Goal: Information Seeking & Learning: Learn about a topic

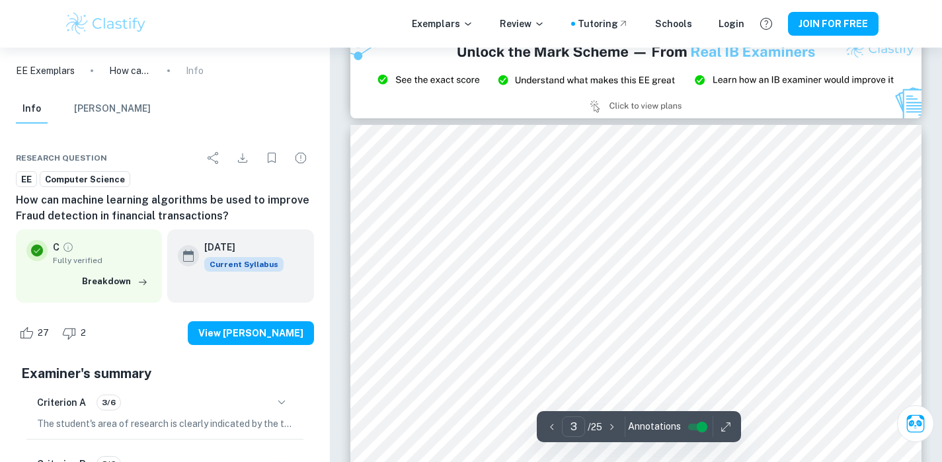
scroll to position [1750, 0]
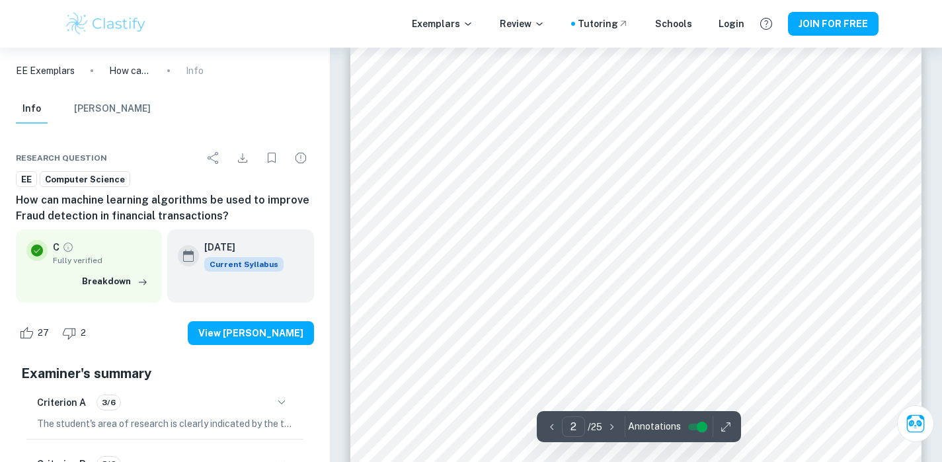
type input "1"
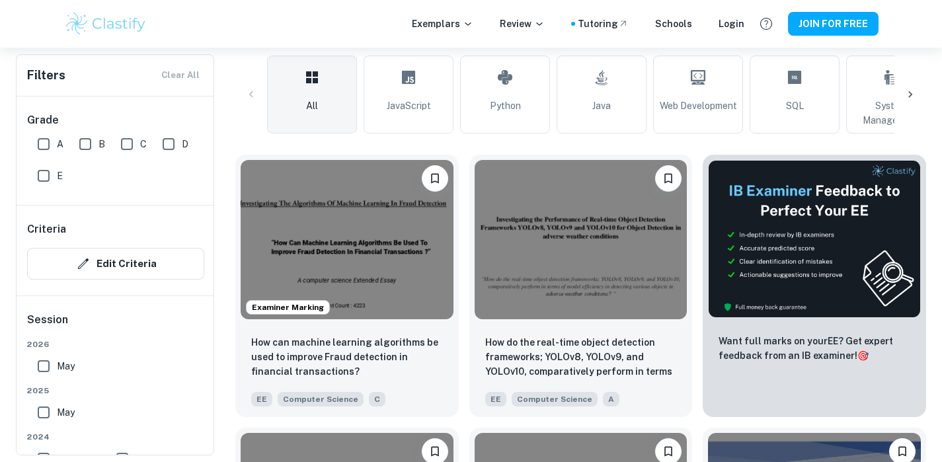
scroll to position [318, 0]
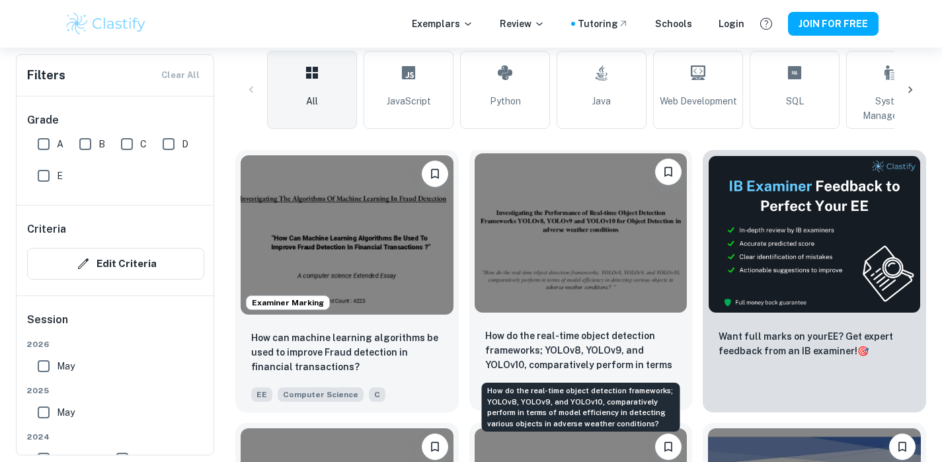
click at [624, 366] on p "How do the real-time object detection frameworks; YOLOv8, YOLOv9, and YOLOv10, …" at bounding box center [581, 351] width 192 height 45
